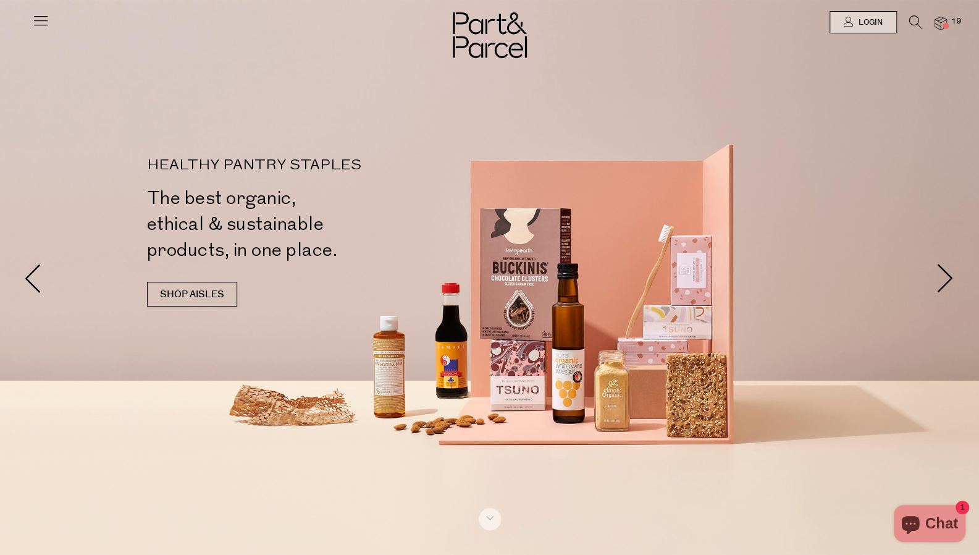
click at [936, 19] on img at bounding box center [940, 24] width 12 height 14
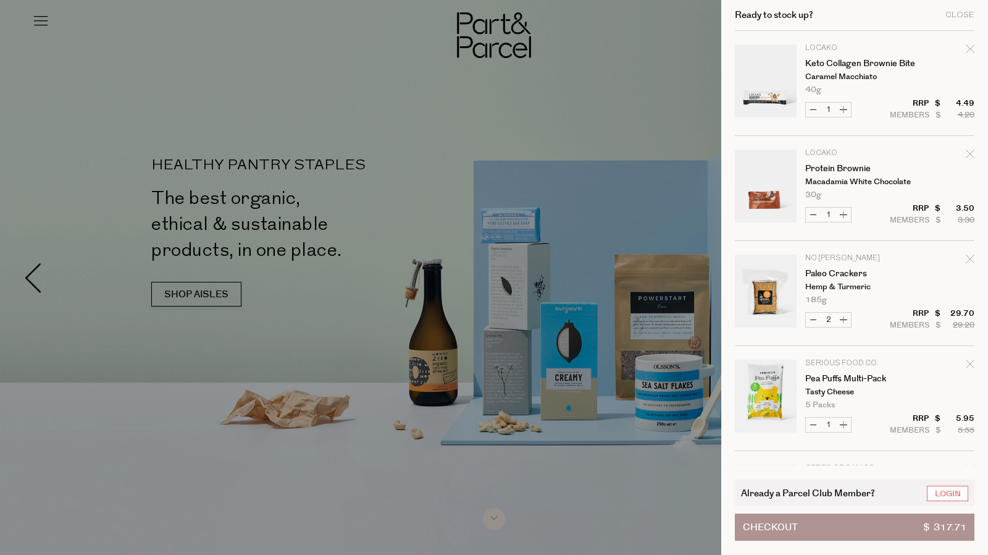
scroll to position [731, 0]
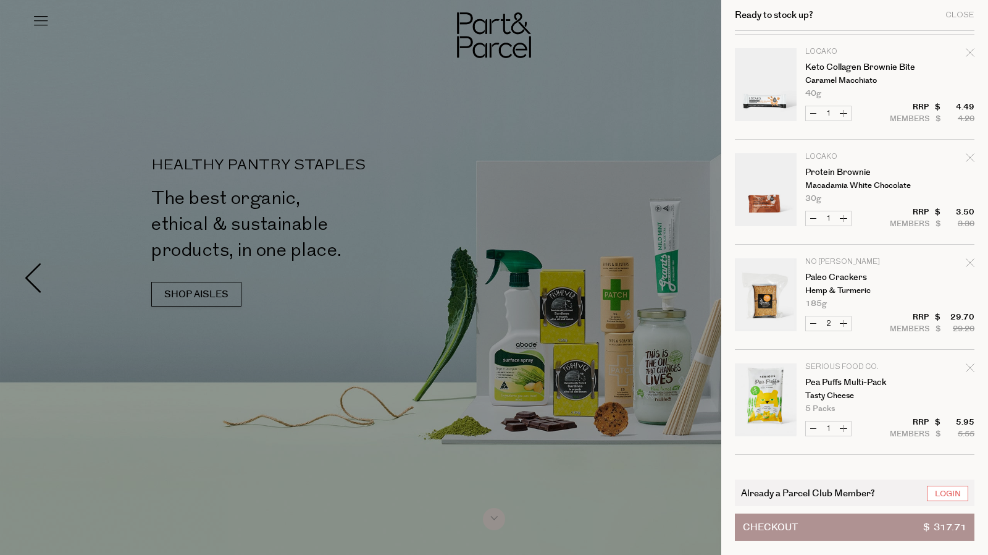
click at [971, 158] on icon "Remove Protein Brownie" at bounding box center [970, 157] width 8 height 8
type input "Add Membership"
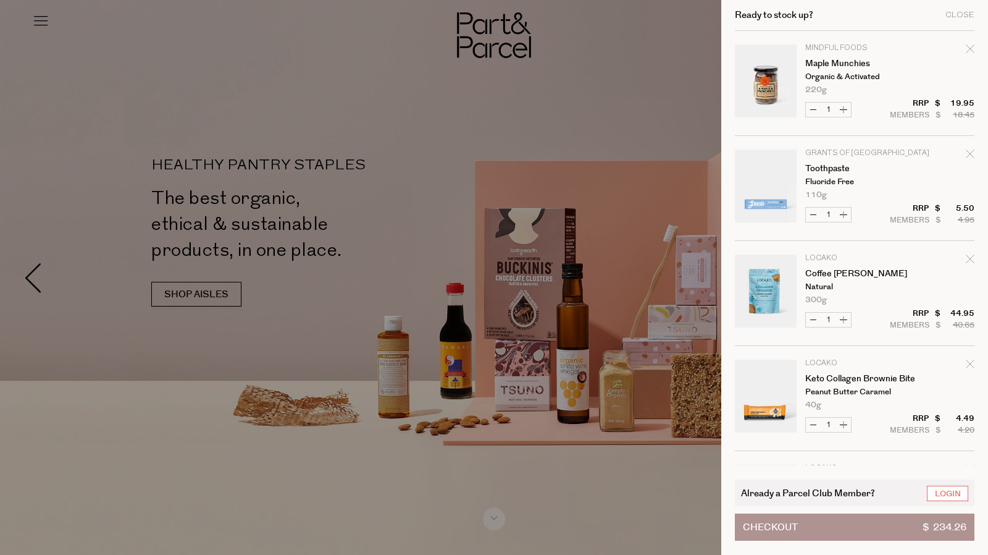
click at [966, 49] on icon "Remove Maple Munchies" at bounding box center [970, 48] width 9 height 9
type input "Add Membership"
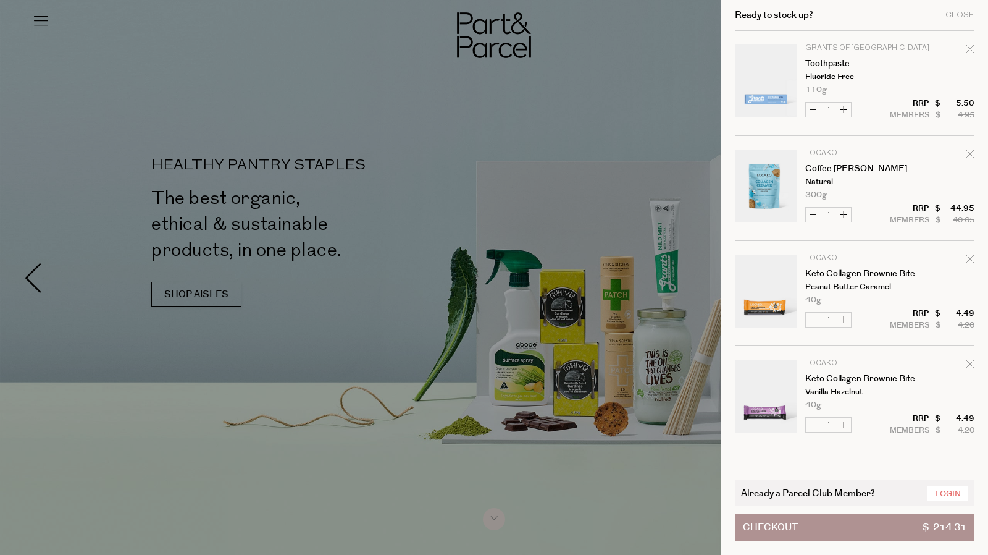
click at [967, 259] on icon "Remove Keto Collagen Brownie Bite" at bounding box center [970, 258] width 8 height 8
type input "Add Membership"
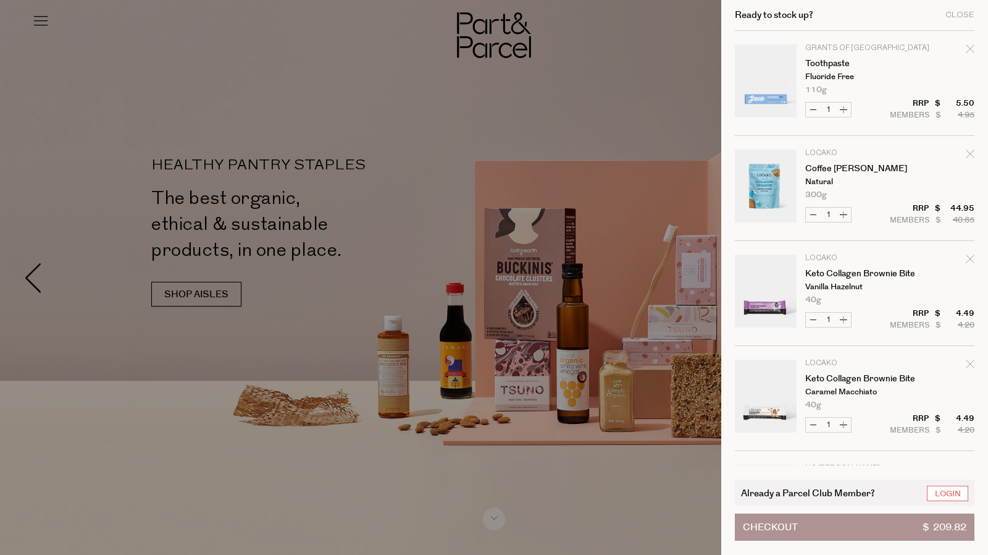
click at [967, 259] on icon "Remove Keto Collagen Brownie Bite" at bounding box center [970, 258] width 8 height 8
type input "Add Membership"
click at [967, 259] on icon "Remove Keto Collagen Brownie Bite" at bounding box center [970, 258] width 8 height 8
type input "Add Membership"
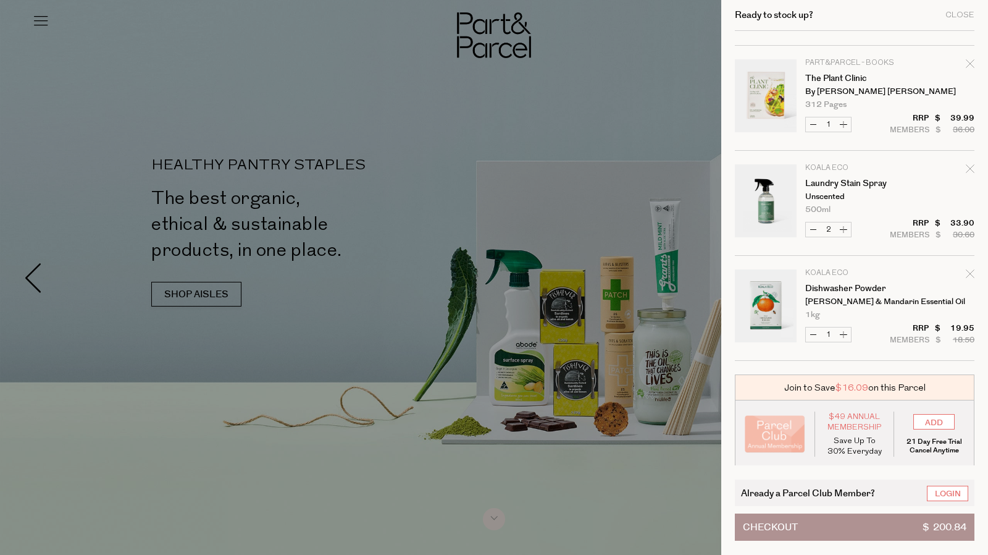
scroll to position [616, 0]
click at [511, 119] on div at bounding box center [494, 277] width 988 height 555
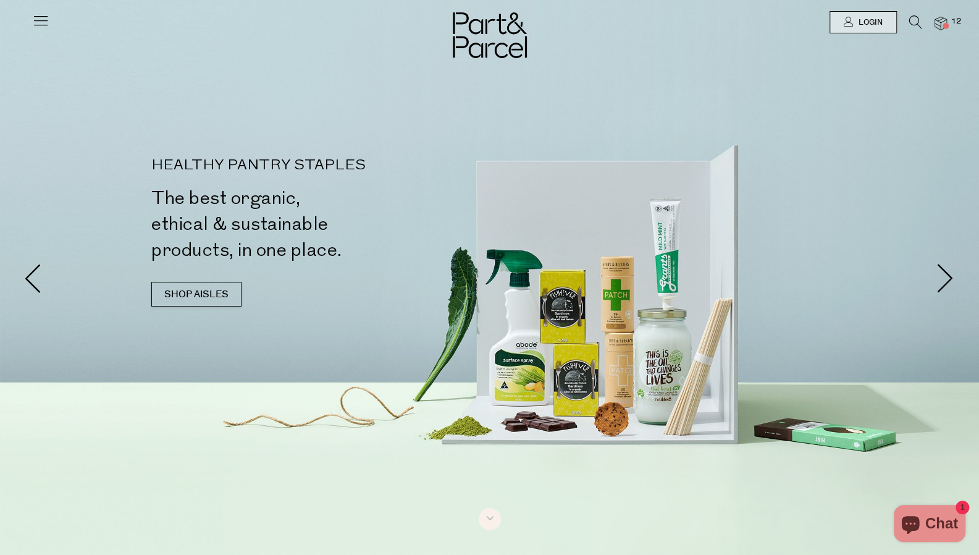
click at [43, 17] on icon at bounding box center [40, 20] width 17 height 17
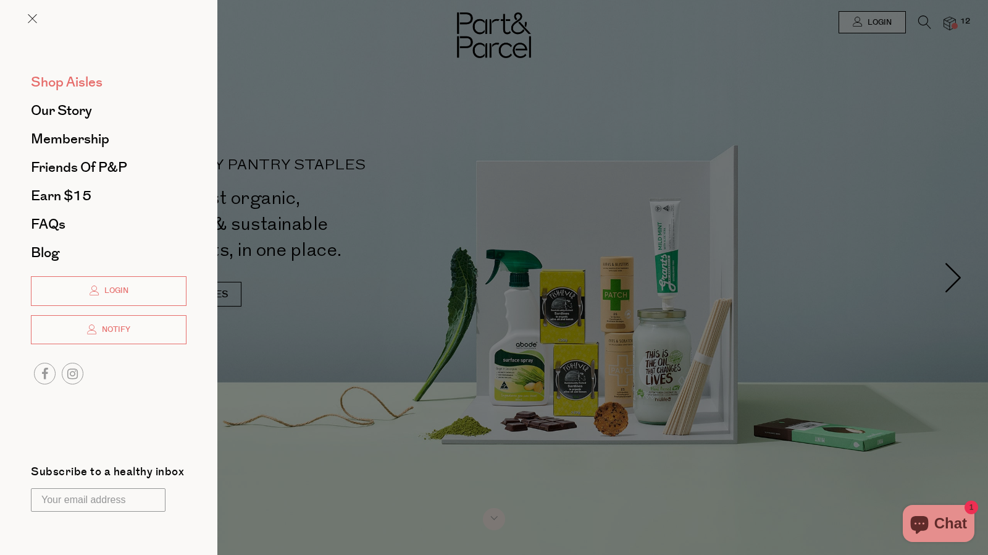
click at [58, 90] on span "Shop Aisles" at bounding box center [67, 82] width 72 height 20
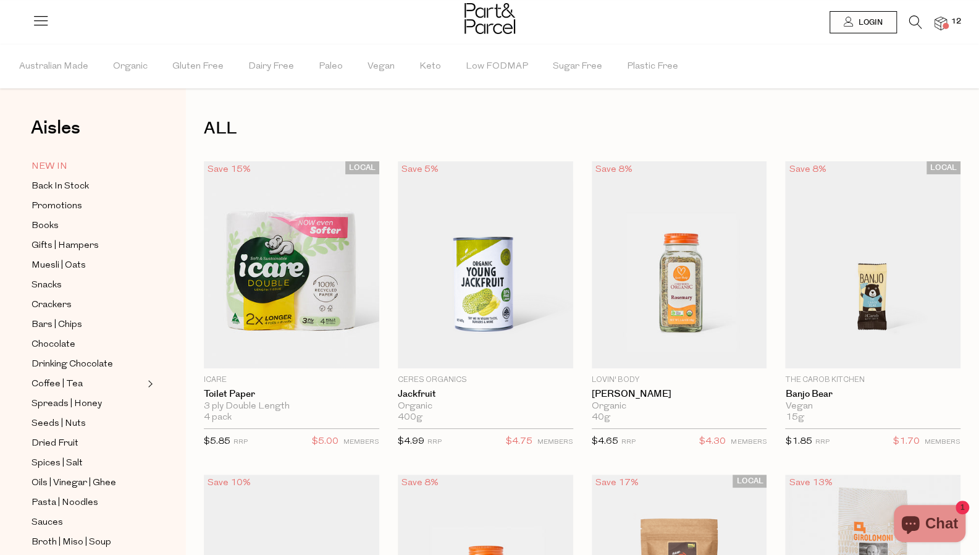
click at [46, 164] on span "NEW IN" at bounding box center [49, 166] width 36 height 15
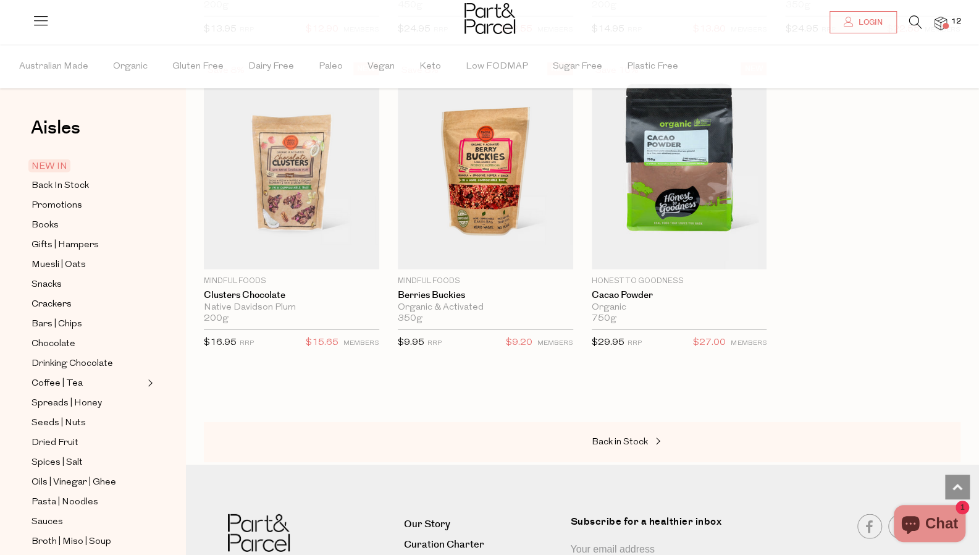
scroll to position [2038, 0]
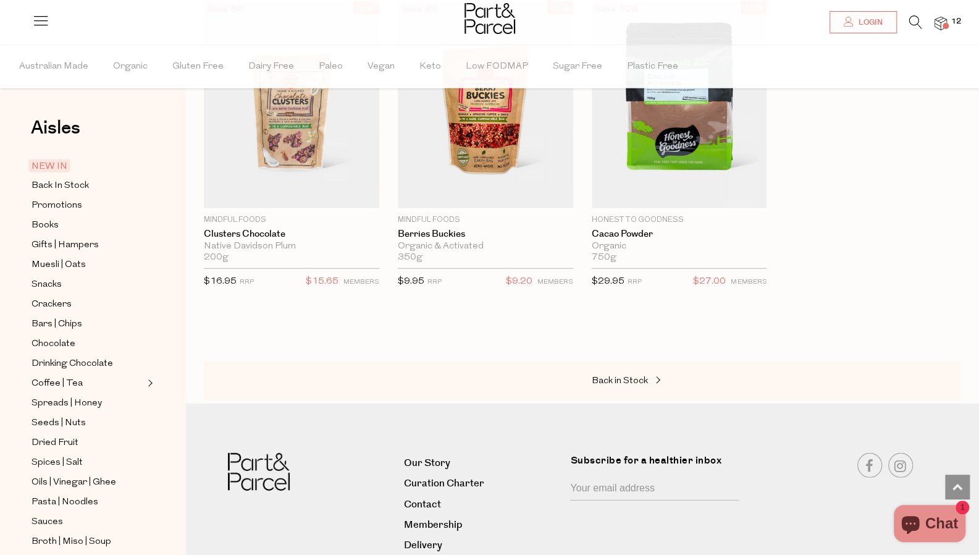
click at [637, 362] on div "Back in Stock" at bounding box center [582, 381] width 757 height 41
click at [638, 373] on link "Back in Stock" at bounding box center [654, 381] width 124 height 16
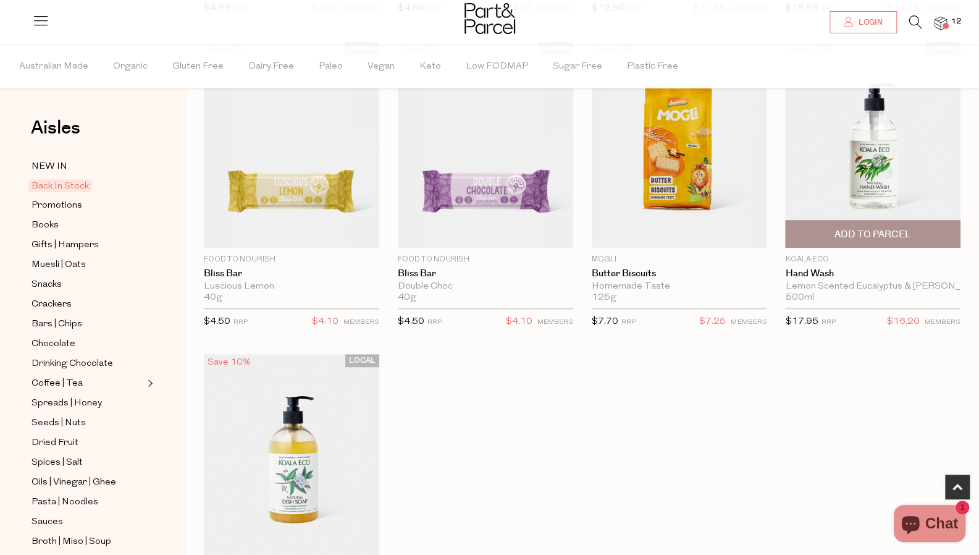
scroll to position [432, 0]
click at [894, 232] on span "Add To Parcel" at bounding box center [872, 235] width 77 height 13
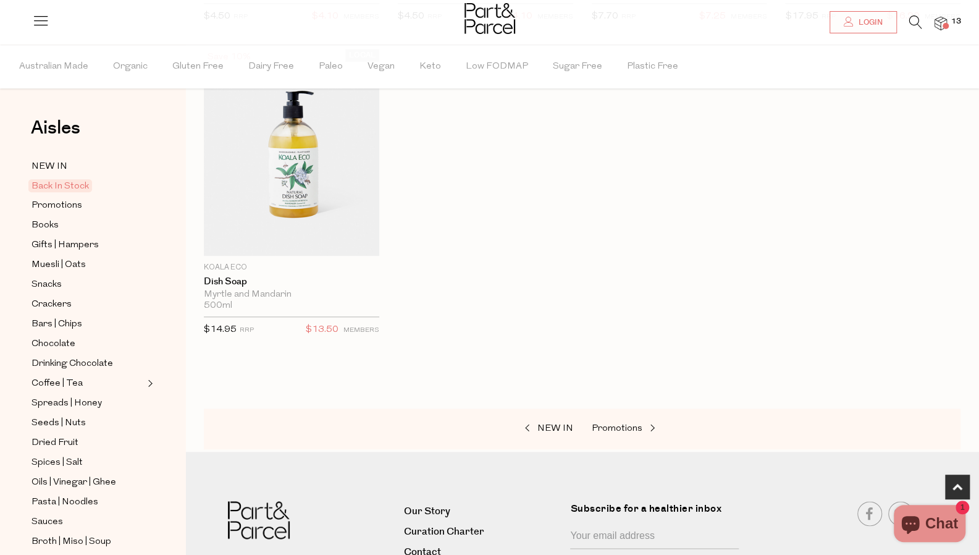
scroll to position [741, 0]
click at [624, 423] on span "Promotions" at bounding box center [617, 425] width 51 height 9
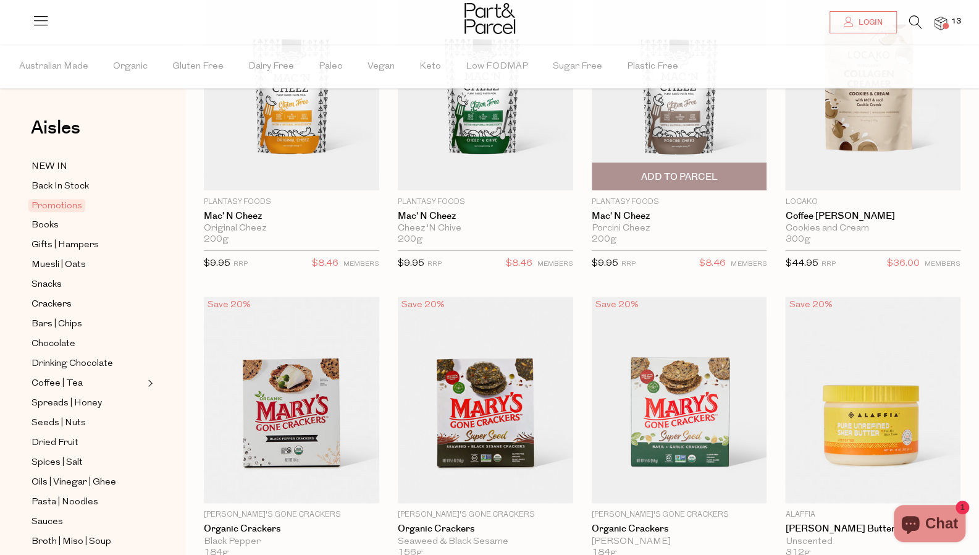
scroll to position [185, 0]
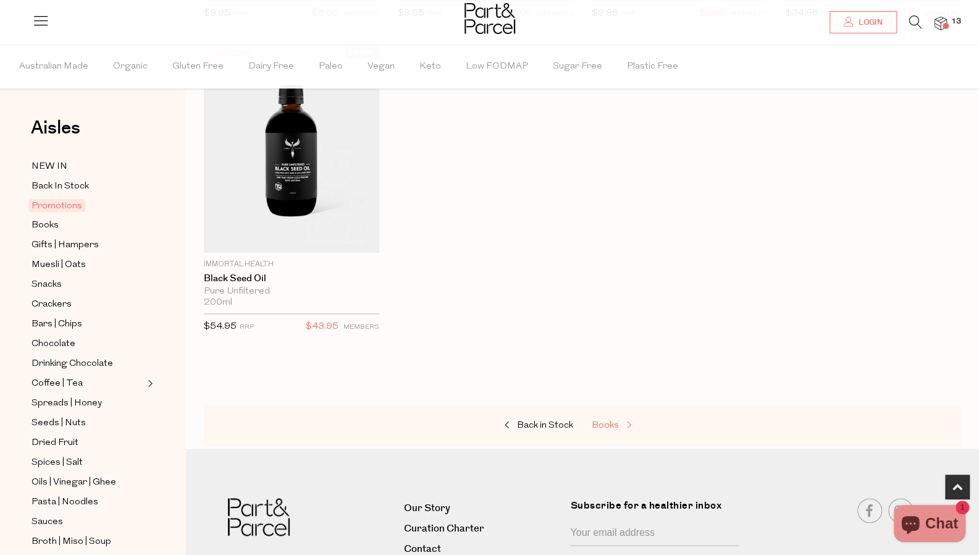
click at [609, 421] on span "Books" at bounding box center [605, 425] width 27 height 9
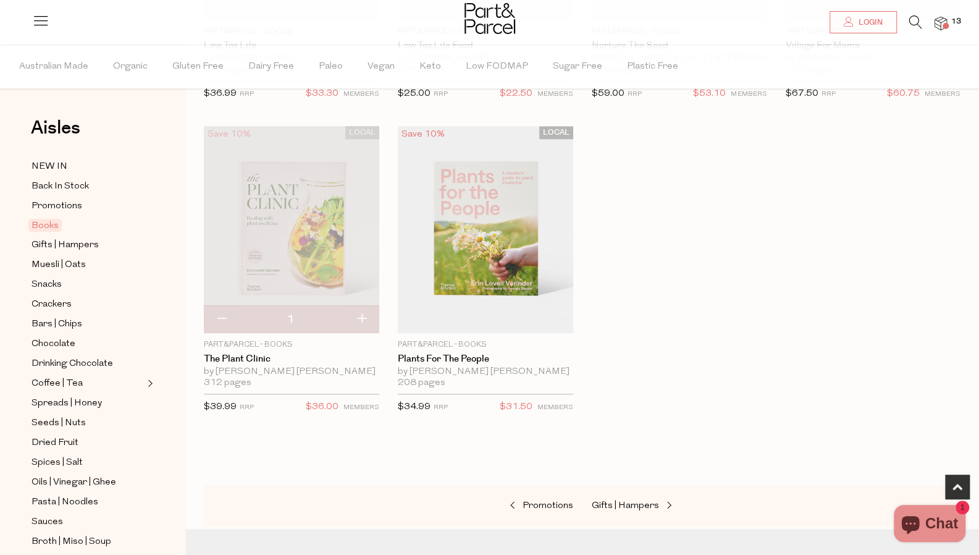
scroll to position [679, 0]
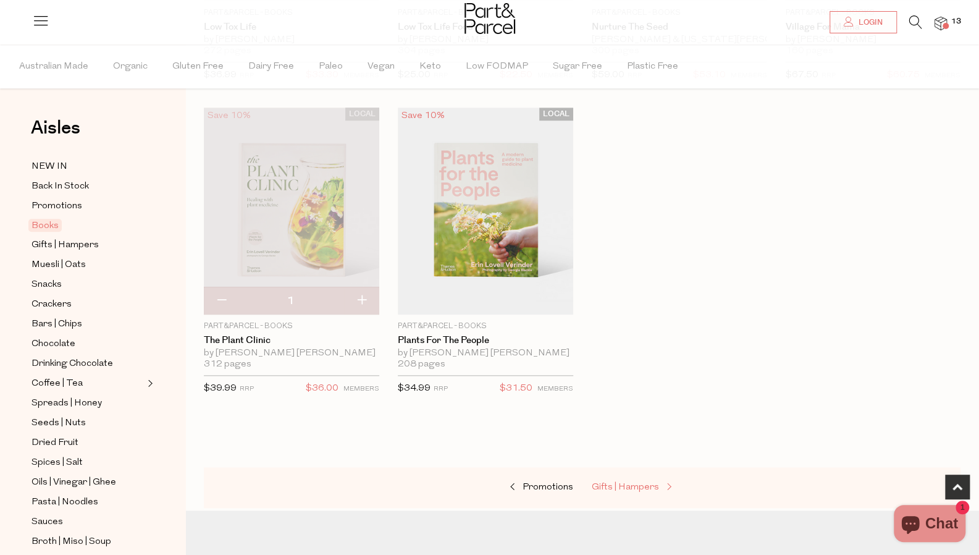
click at [632, 482] on span "Gifts | Hampers" at bounding box center [625, 486] width 67 height 9
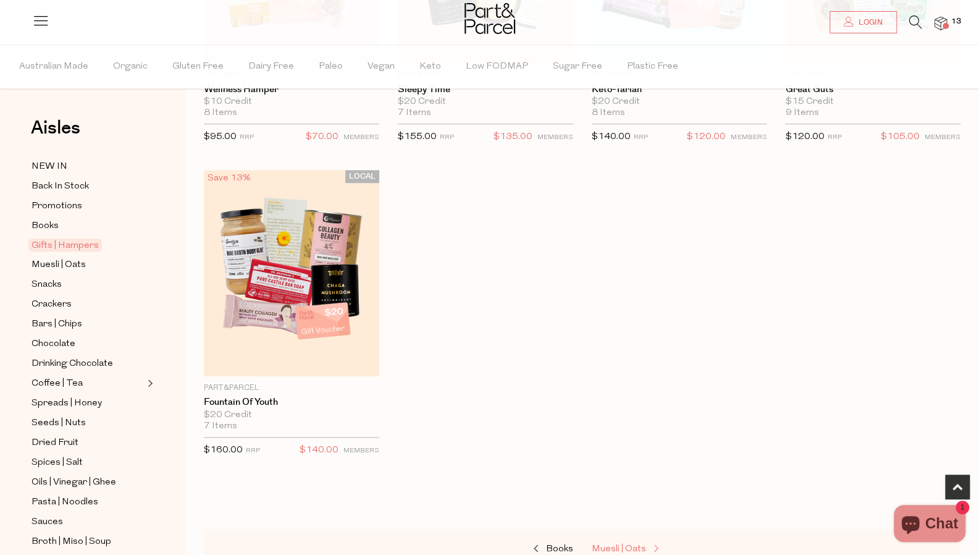
click at [631, 544] on span "Muesli | Oats" at bounding box center [619, 548] width 54 height 9
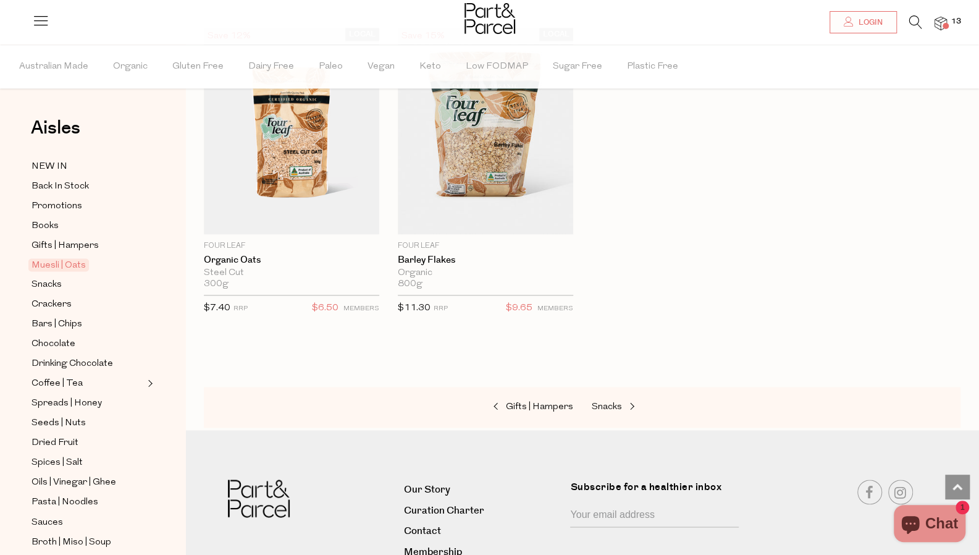
scroll to position [3891, 0]
click at [600, 401] on span "Snacks" at bounding box center [607, 405] width 30 height 9
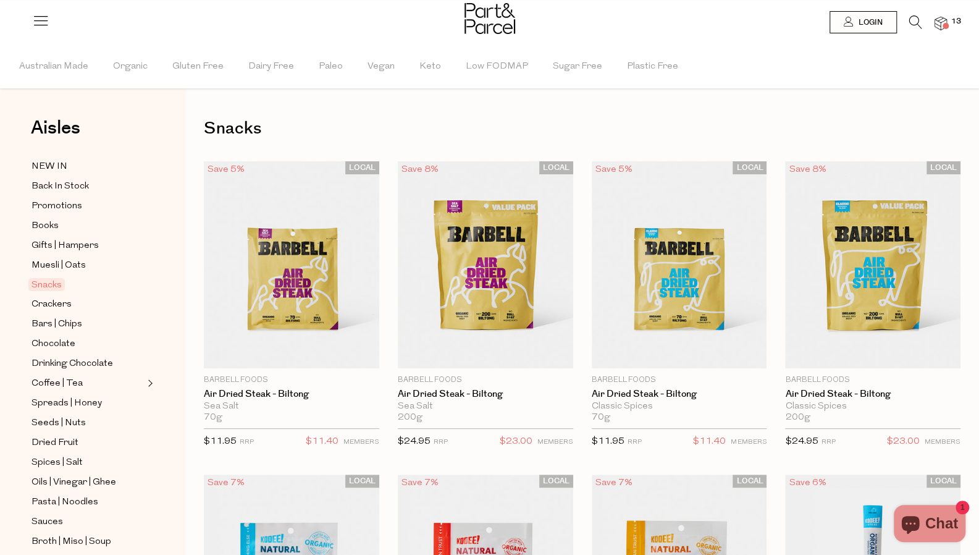
type input "2"
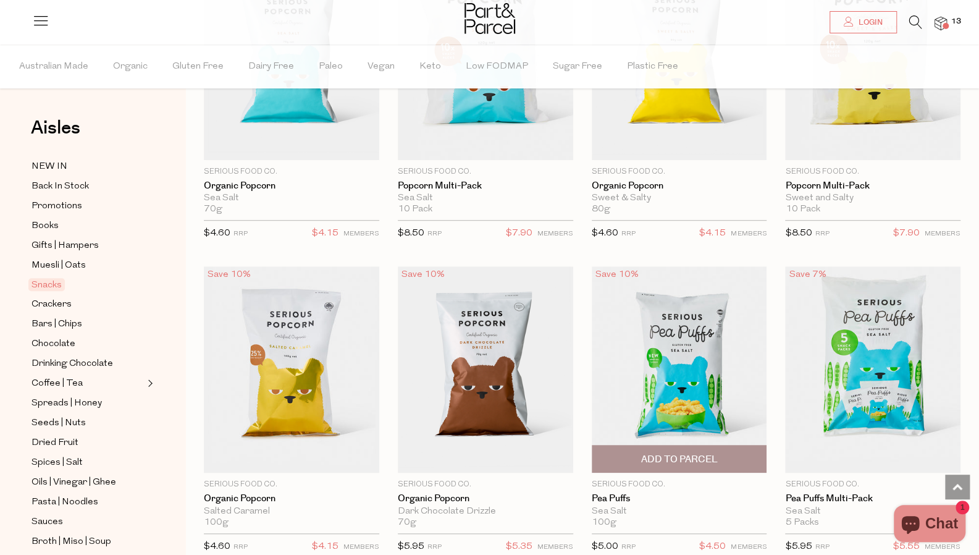
scroll to position [3335, 0]
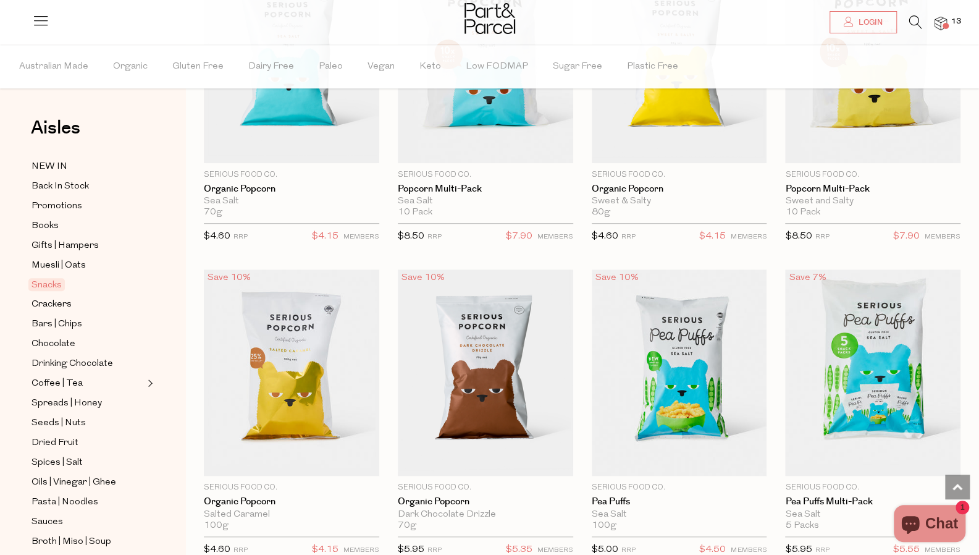
click at [912, 20] on icon at bounding box center [915, 22] width 13 height 14
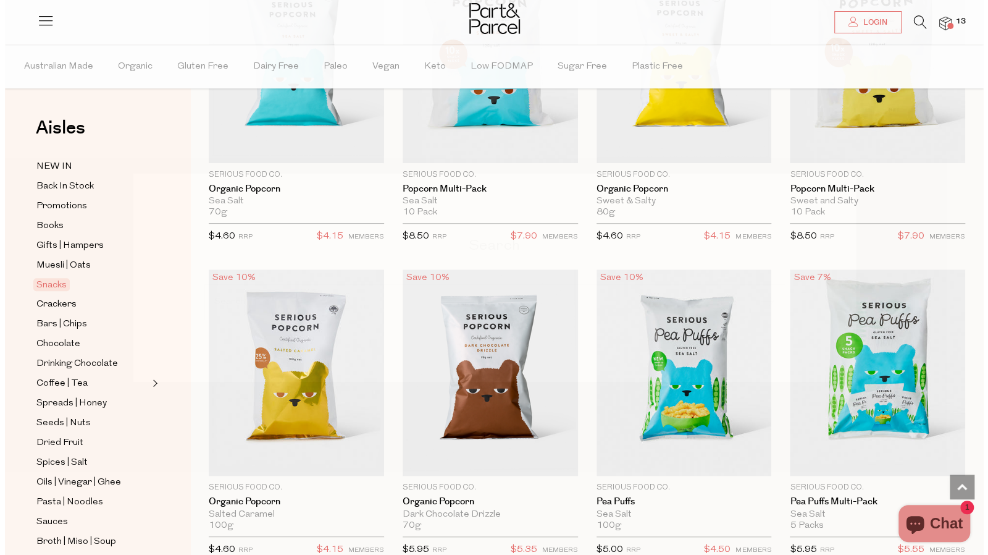
scroll to position [3362, 0]
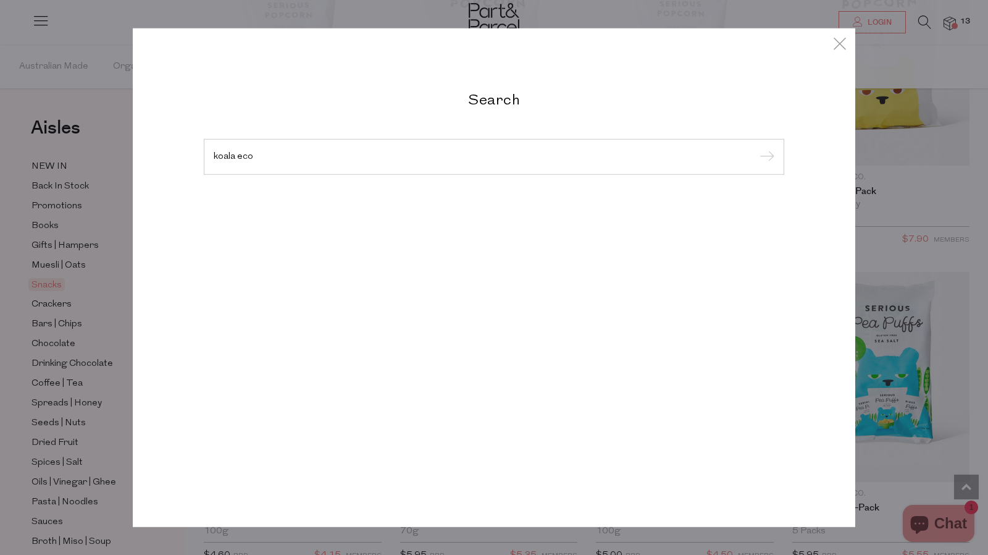
type input "koala eco"
click at [756, 148] on input "submit" at bounding box center [765, 157] width 19 height 19
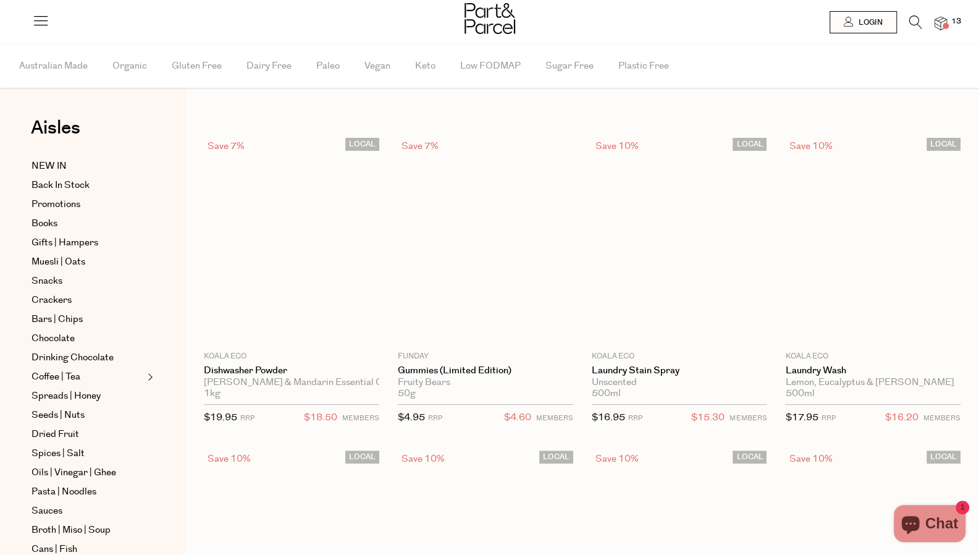
type input "2"
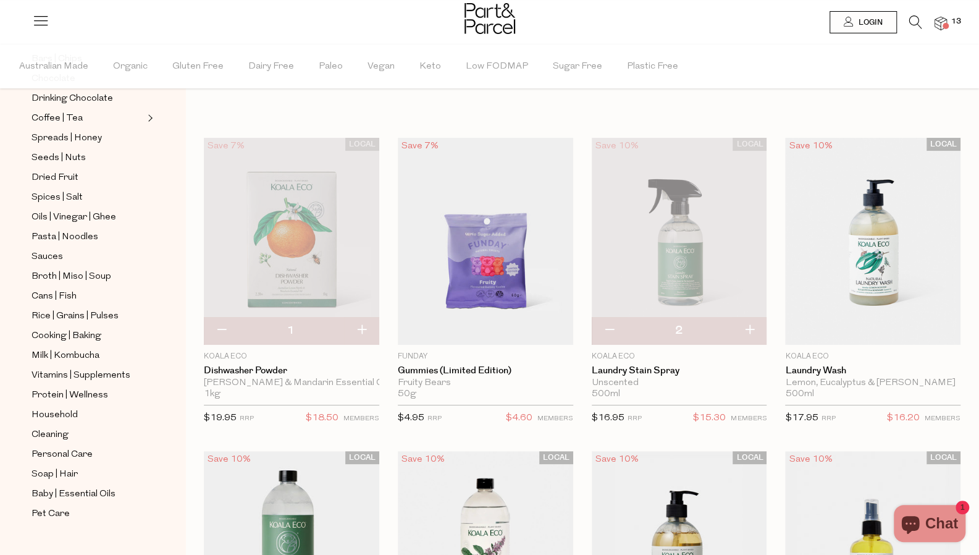
scroll to position [266, 0]
click at [54, 427] on span "Cleaning" at bounding box center [49, 434] width 37 height 15
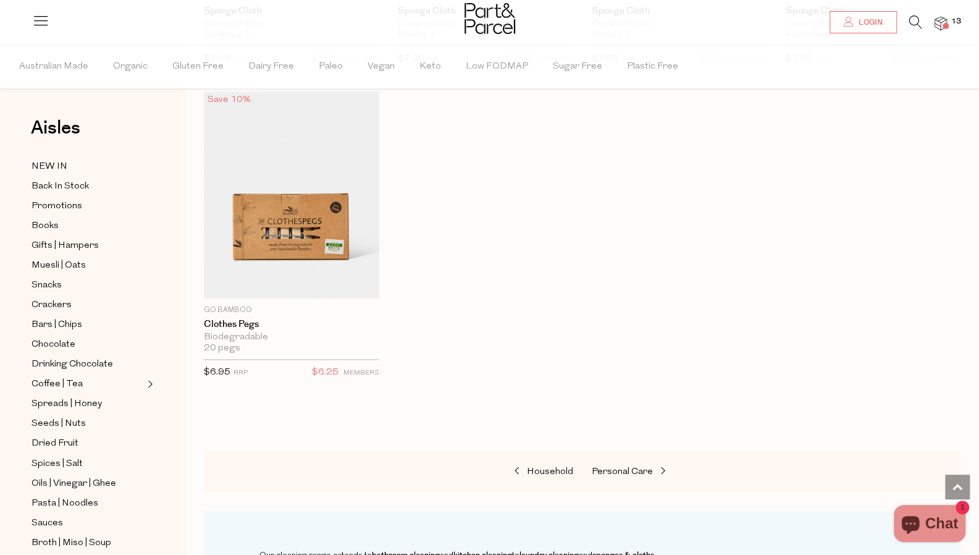
scroll to position [1050, 0]
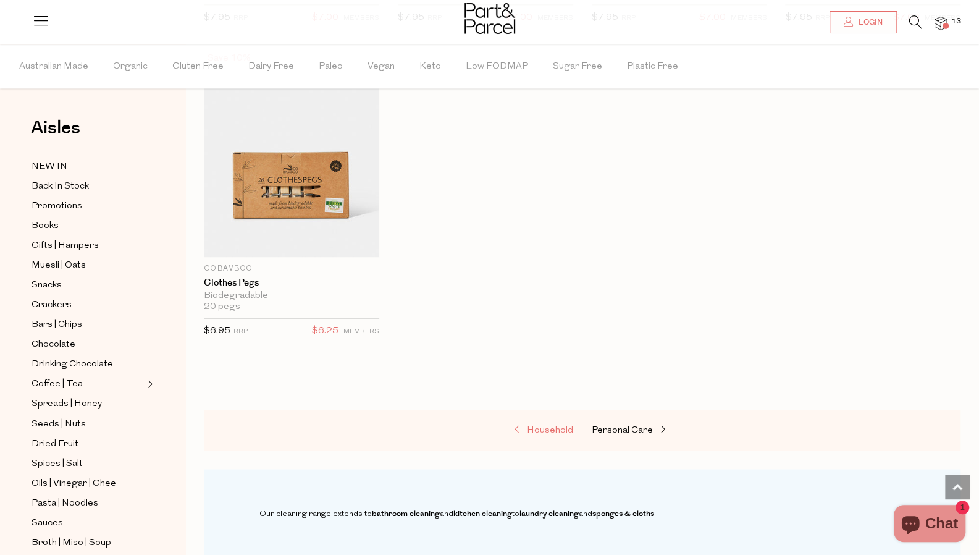
click at [557, 425] on span "Household" at bounding box center [550, 429] width 46 height 9
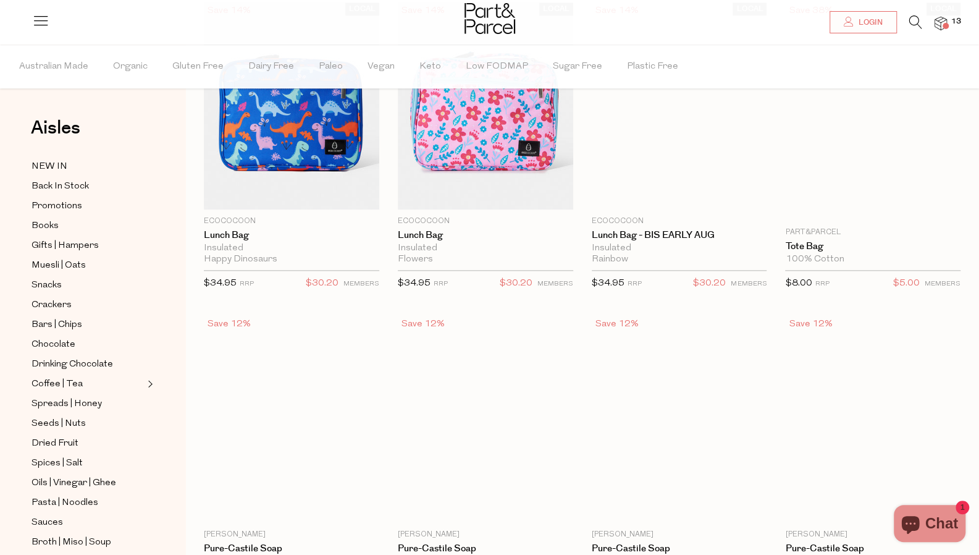
scroll to position [38, 0]
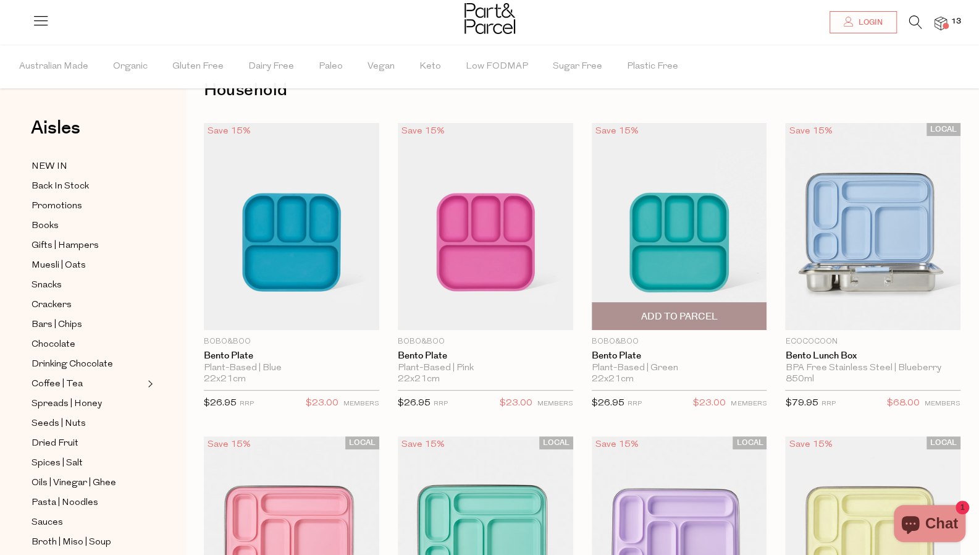
type input "2"
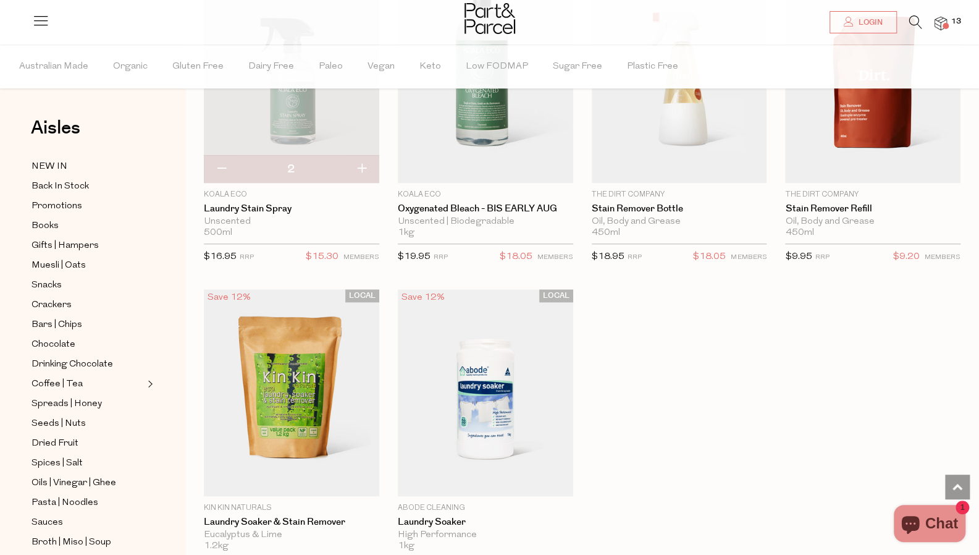
scroll to position [3644, 0]
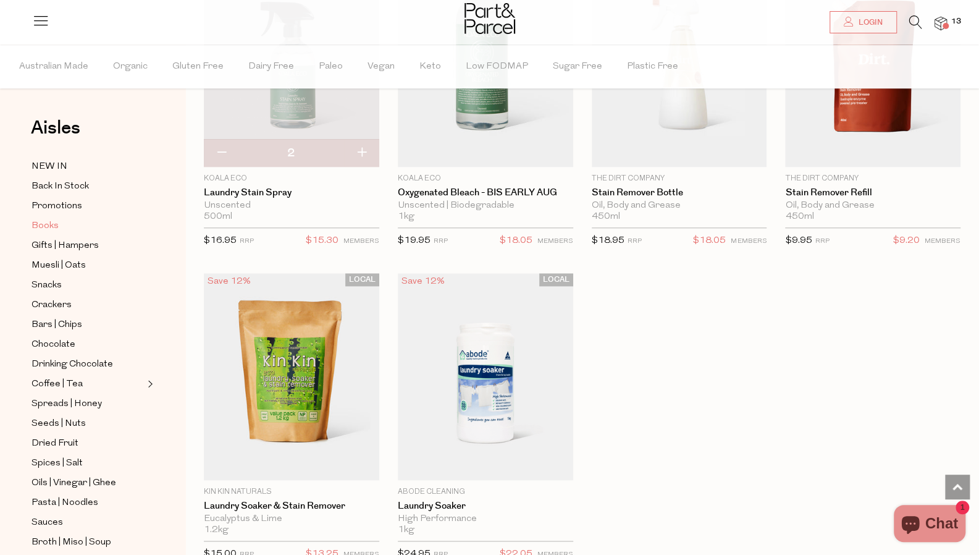
click at [44, 227] on span "Books" at bounding box center [44, 226] width 27 height 15
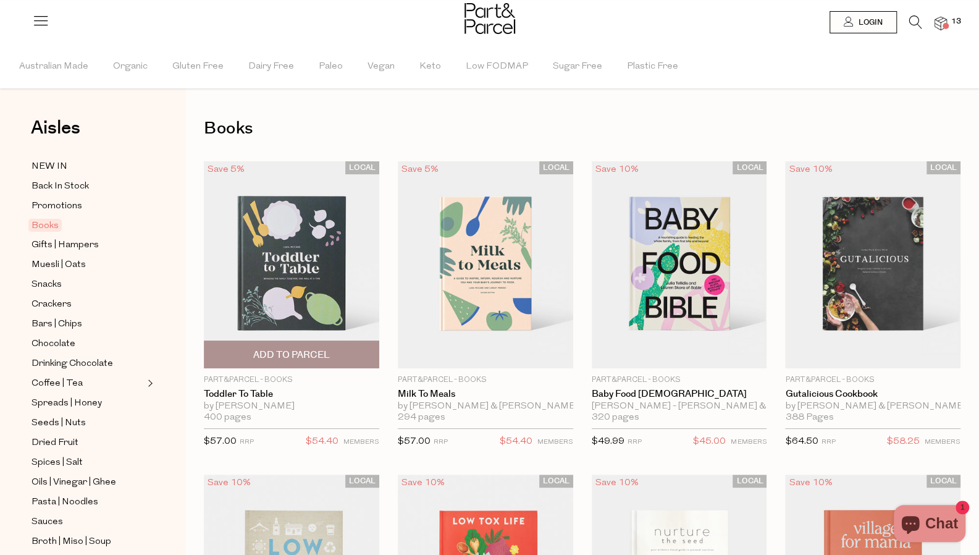
click at [296, 357] on span "Add To Parcel" at bounding box center [291, 354] width 77 height 13
